Goal: Task Accomplishment & Management: Use online tool/utility

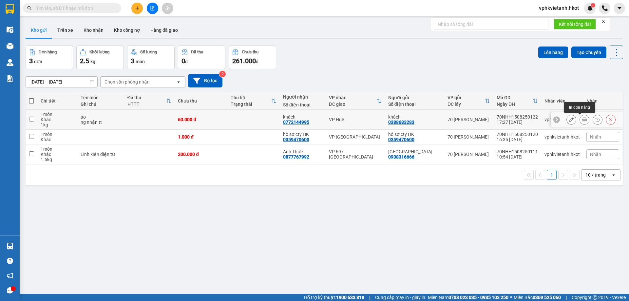
click at [582, 119] on icon at bounding box center [584, 119] width 5 height 5
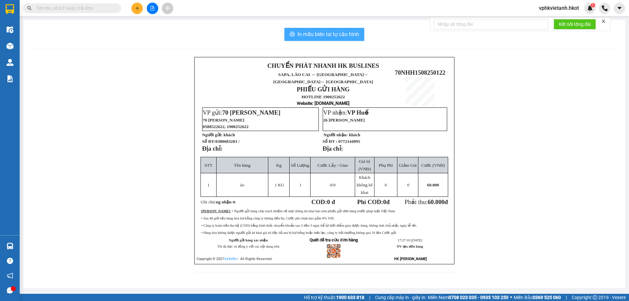
click at [320, 34] on span "In mẫu biên lai tự cấu hình" at bounding box center [328, 34] width 62 height 8
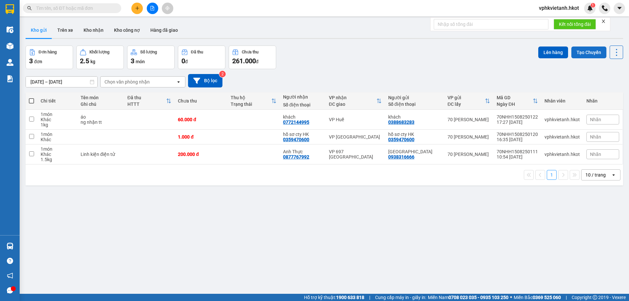
drag, startPoint x: 280, startPoint y: 5, endPoint x: 566, endPoint y: 50, distance: 289.8
click at [224, 0] on html "Kết quả tìm kiếm ( 0 ) Bộ lọc No Data vphkvietanh.hkot 1 Điều hành xe Kho hàng …" at bounding box center [314, 150] width 629 height 301
drag, startPoint x: 513, startPoint y: 193, endPoint x: 520, endPoint y: 182, distance: 12.9
click at [513, 193] on div "ver 1.8.138 Kho gửi Trên xe Kho nhận Kho công nợ Hàng đã giao Đơn hàng 3 đơn Kh…" at bounding box center [324, 170] width 602 height 301
